Goal: Navigation & Orientation: Find specific page/section

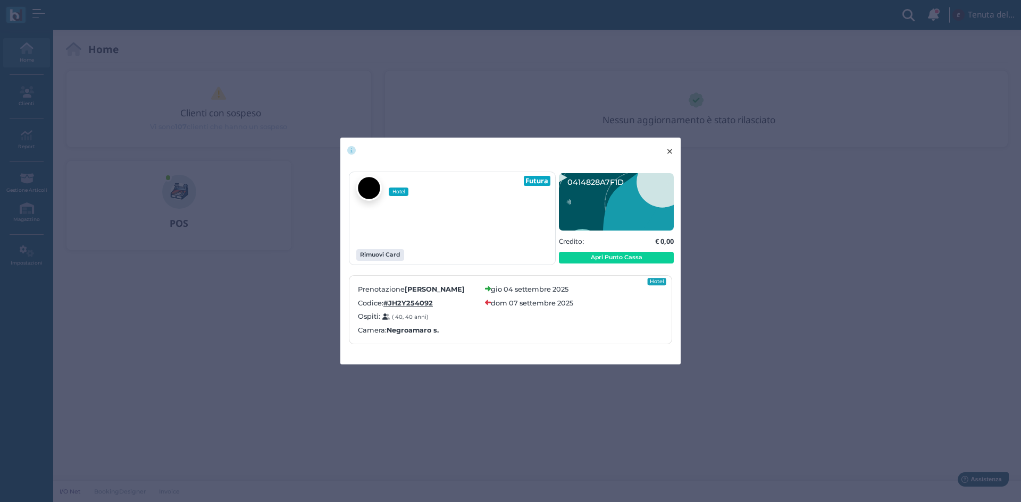
click at [666, 150] on span "×" at bounding box center [670, 152] width 8 height 14
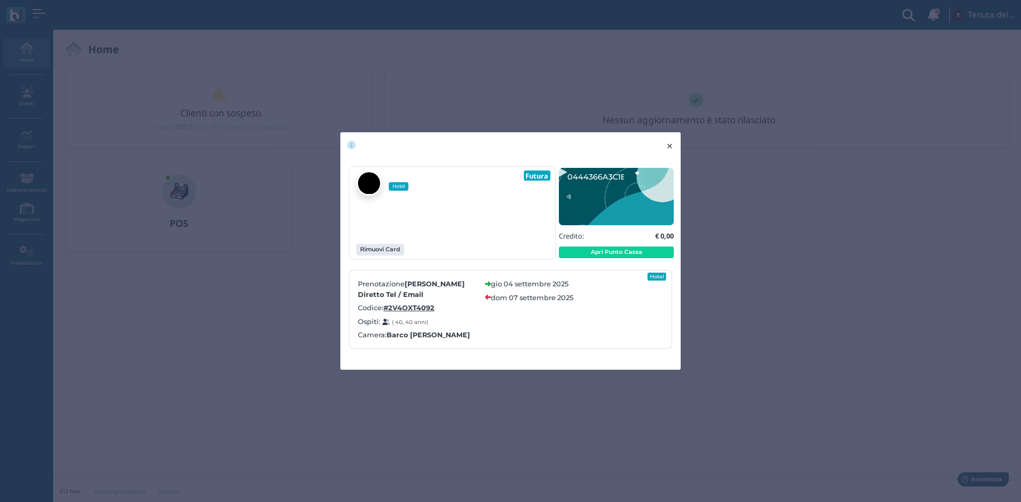
drag, startPoint x: 669, startPoint y: 153, endPoint x: 697, endPoint y: 7, distance: 147.8
click at [669, 152] on span "×" at bounding box center [670, 146] width 8 height 14
click at [672, 148] on span "×" at bounding box center [670, 146] width 8 height 14
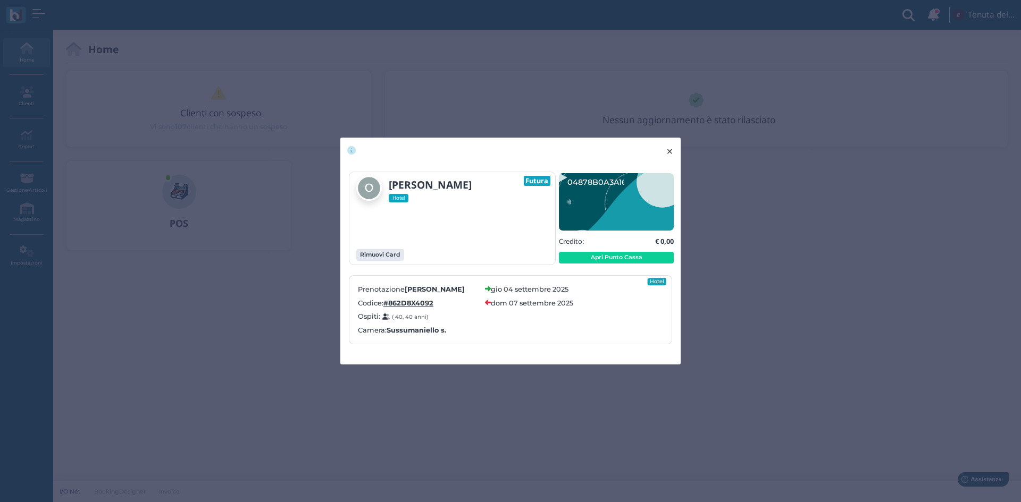
drag, startPoint x: 672, startPoint y: 151, endPoint x: 673, endPoint y: 145, distance: 5.9
click at [673, 148] on span "×" at bounding box center [670, 152] width 8 height 14
click at [673, 152] on span "×" at bounding box center [670, 152] width 8 height 14
click at [664, 153] on button "× close" at bounding box center [670, 151] width 22 height 27
click at [671, 155] on span "×" at bounding box center [670, 152] width 8 height 14
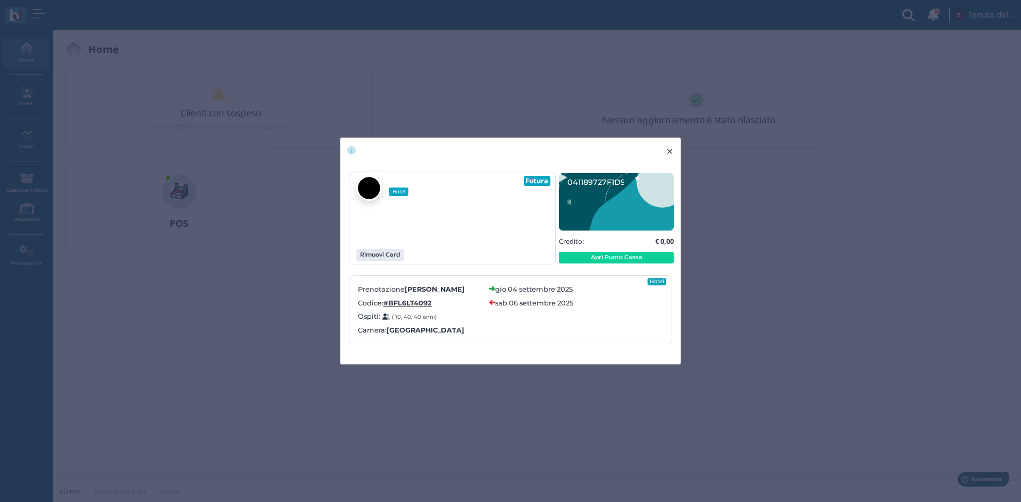
click at [668, 154] on span "×" at bounding box center [670, 152] width 8 height 14
drag, startPoint x: 668, startPoint y: 150, endPoint x: 683, endPoint y: 0, distance: 150.7
click at [670, 152] on span "×" at bounding box center [670, 152] width 8 height 14
drag, startPoint x: 668, startPoint y: 149, endPoint x: 687, endPoint y: 16, distance: 134.2
click at [669, 147] on span "×" at bounding box center [670, 152] width 8 height 14
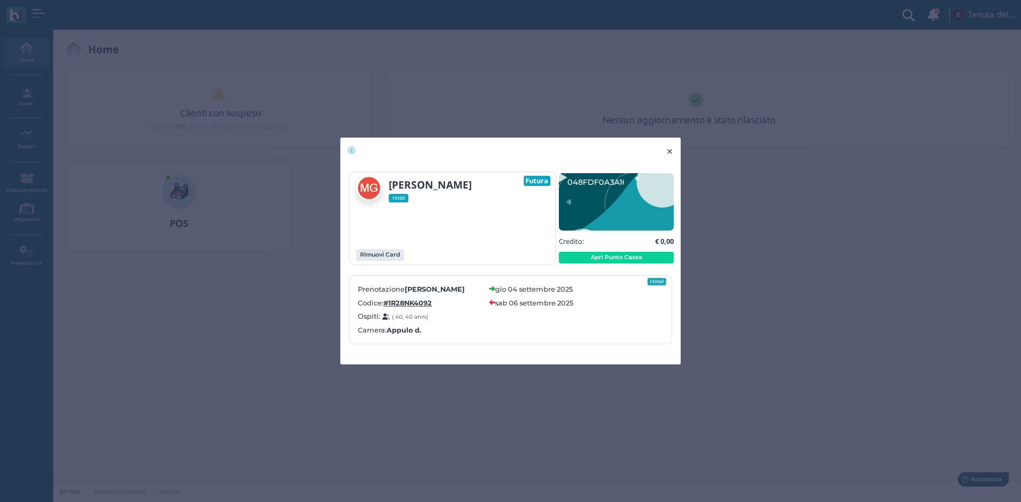
drag, startPoint x: 669, startPoint y: 142, endPoint x: 689, endPoint y: 125, distance: 26.0
click at [679, 136] on div "× close [PERSON_NAME] Hotel Futura Rimuovi Card" at bounding box center [510, 251] width 1021 height 502
drag, startPoint x: 671, startPoint y: 151, endPoint x: 591, endPoint y: 28, distance: 146.6
click at [671, 149] on span "×" at bounding box center [670, 152] width 8 height 14
click at [671, 145] on span "×" at bounding box center [670, 152] width 8 height 14
